Goal: Transaction & Acquisition: Obtain resource

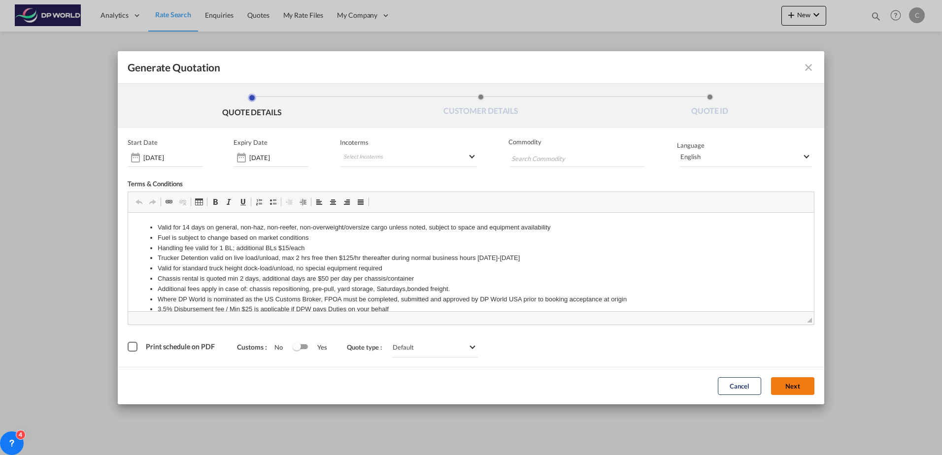
click at [787, 390] on button "Next" at bounding box center [792, 386] width 43 height 18
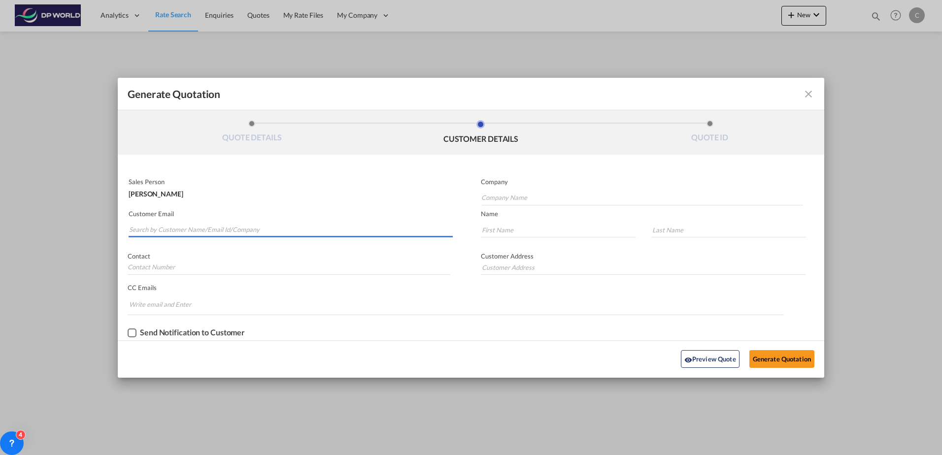
click at [247, 230] on input "Search by Customer Name/Email Id/Company" at bounding box center [291, 230] width 324 height 15
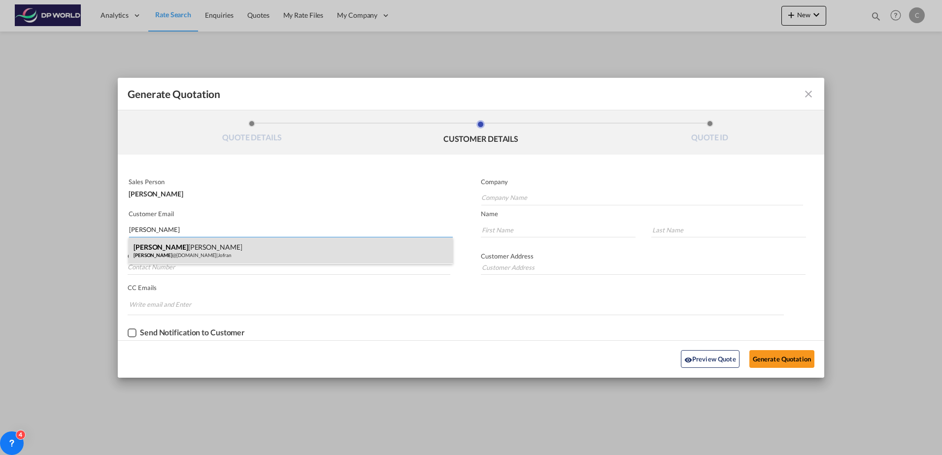
type input "[PERSON_NAME]"
click at [235, 244] on div "[PERSON_NAME] [PERSON_NAME] @[DOMAIN_NAME] | [PERSON_NAME]" at bounding box center [291, 250] width 324 height 27
type input "Jofran"
type input "[PERSON_NAME][EMAIL_ADDRESS][DOMAIN_NAME]"
type input "[PERSON_NAME]"
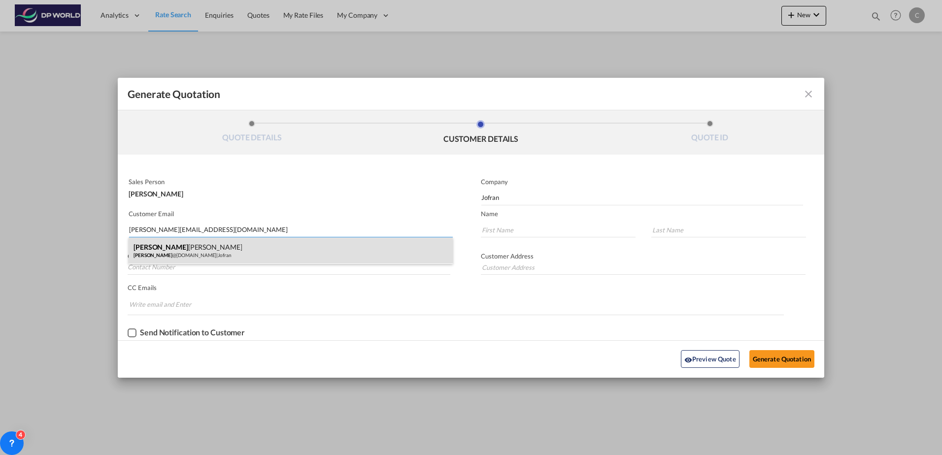
type input "[PERSON_NAME]"
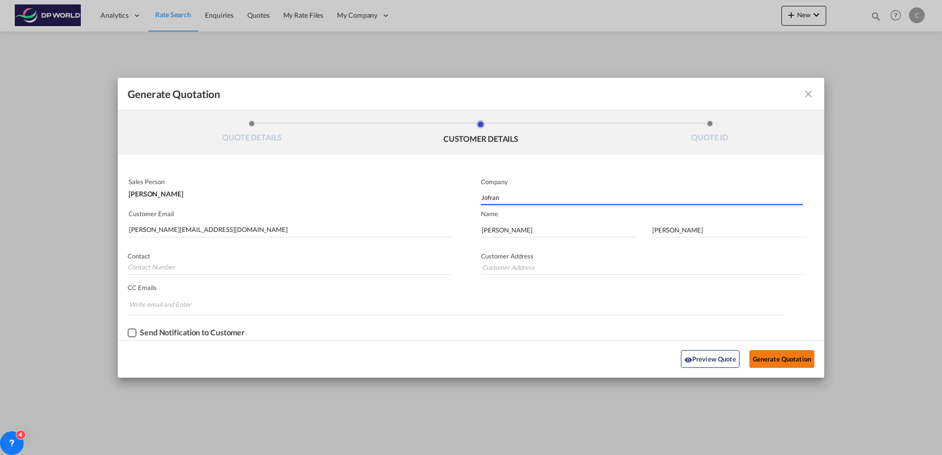
click at [767, 362] on button "Generate Quotation" at bounding box center [781, 359] width 65 height 18
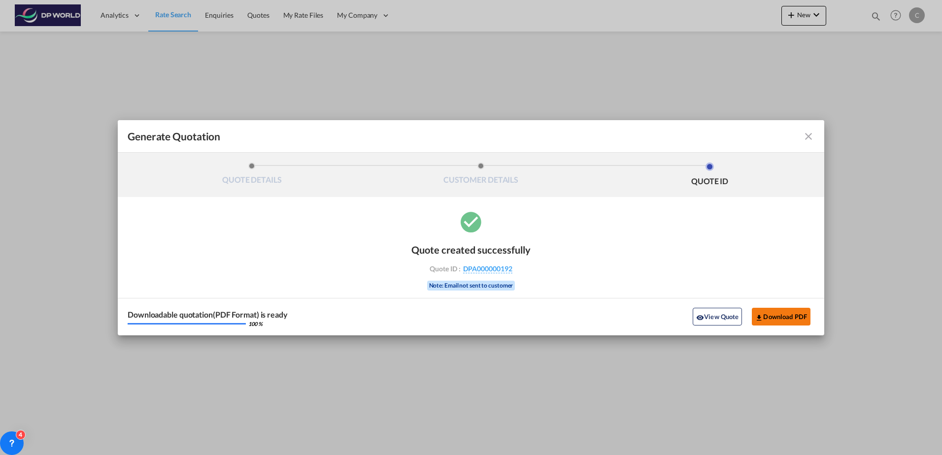
click at [766, 310] on button "Download PDF" at bounding box center [781, 317] width 59 height 18
click at [808, 134] on md-icon "icon-close fg-AAA8AD cursor m-0" at bounding box center [808, 137] width 12 height 12
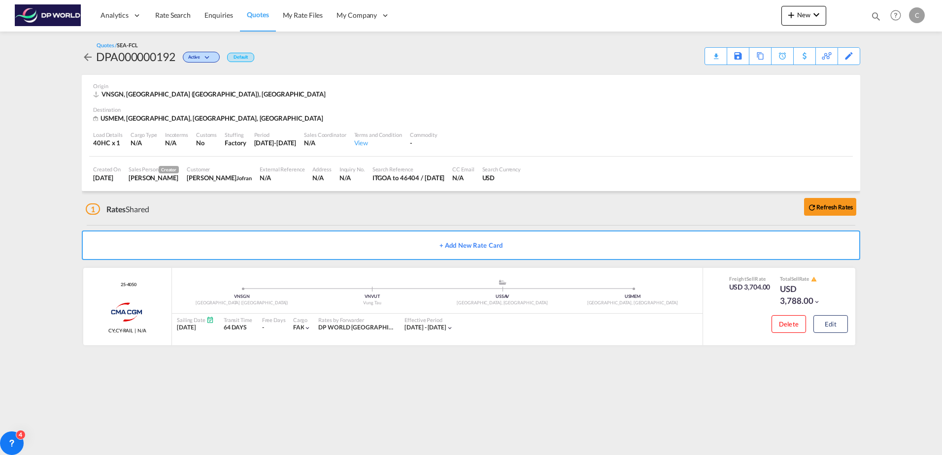
click at [52, 21] on img at bounding box center [48, 15] width 66 height 22
